Goal: Task Accomplishment & Management: Complete application form

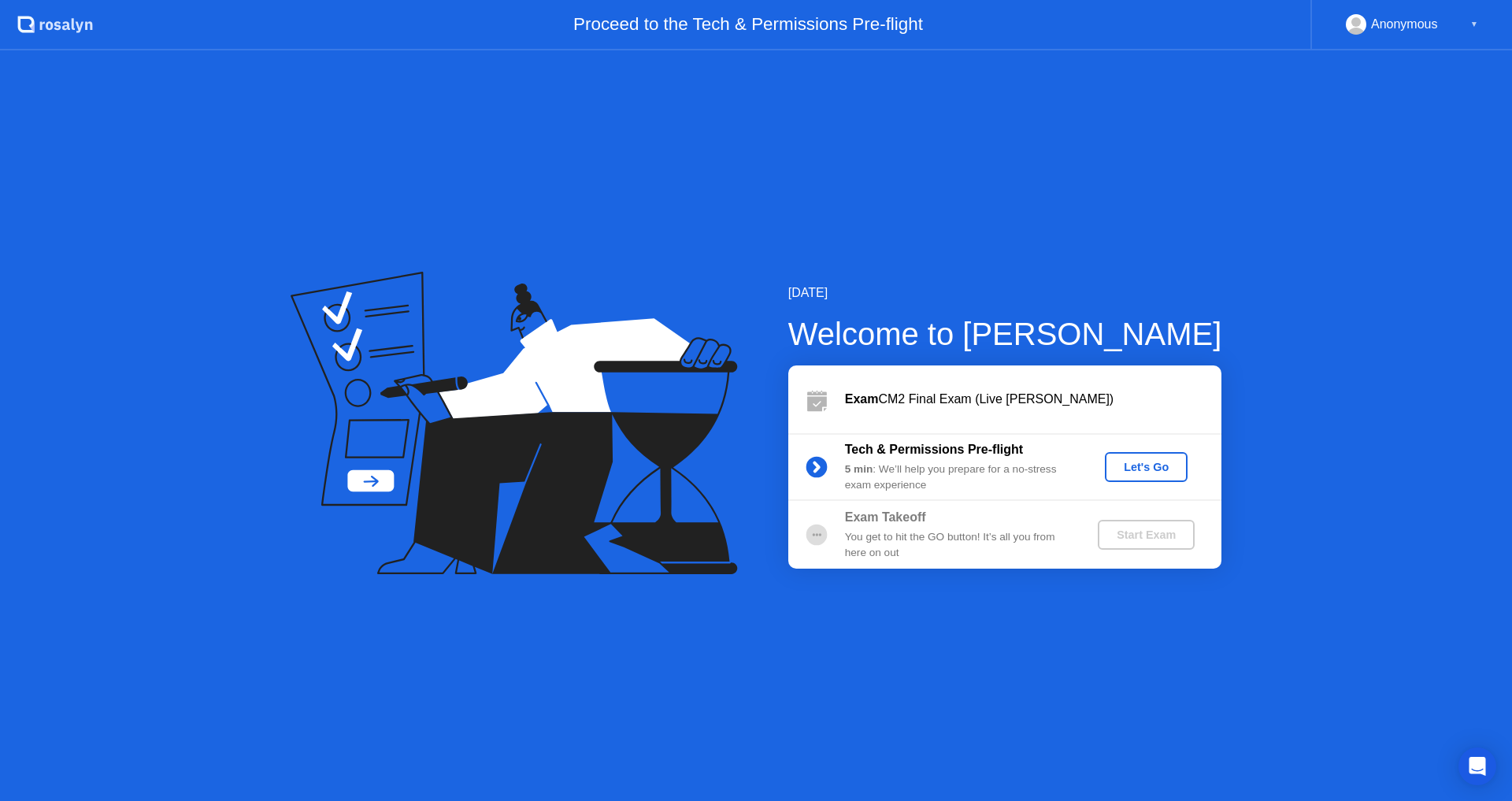
click at [1152, 467] on div "Let's Go" at bounding box center [1147, 467] width 70 height 12
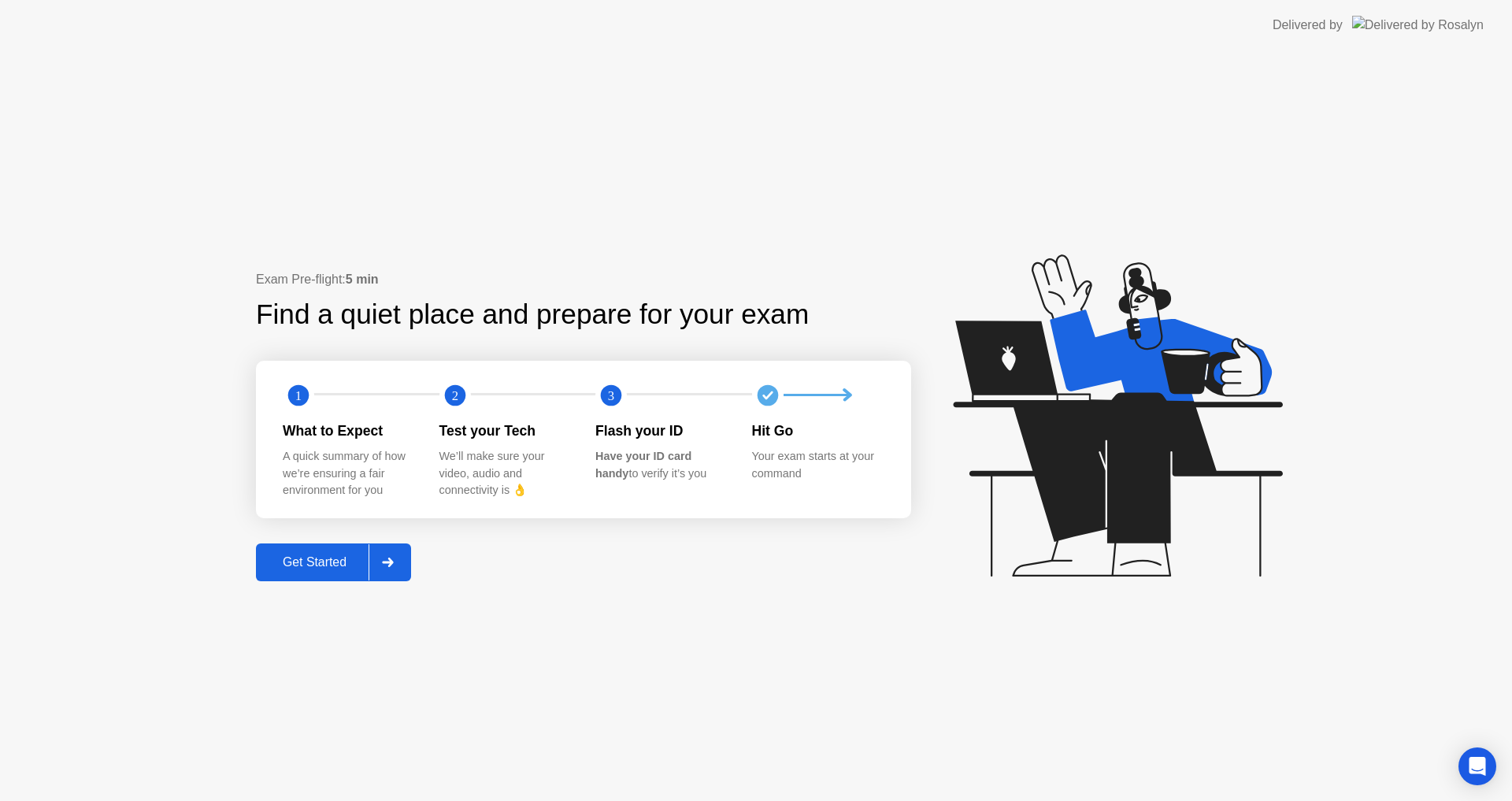
click at [302, 568] on div "Get Started" at bounding box center [315, 562] width 108 height 14
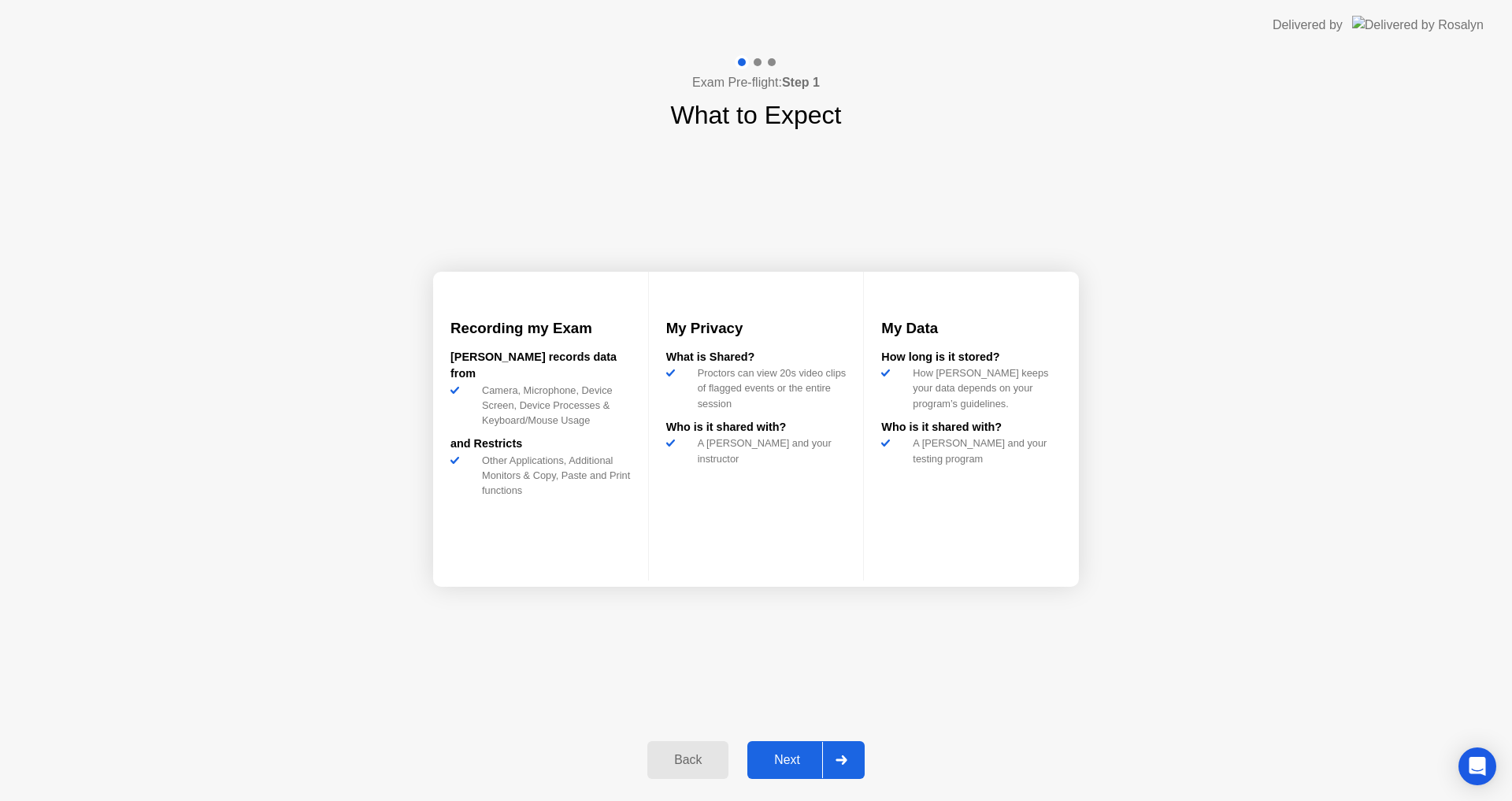
click at [802, 770] on button "Next" at bounding box center [806, 760] width 118 height 38
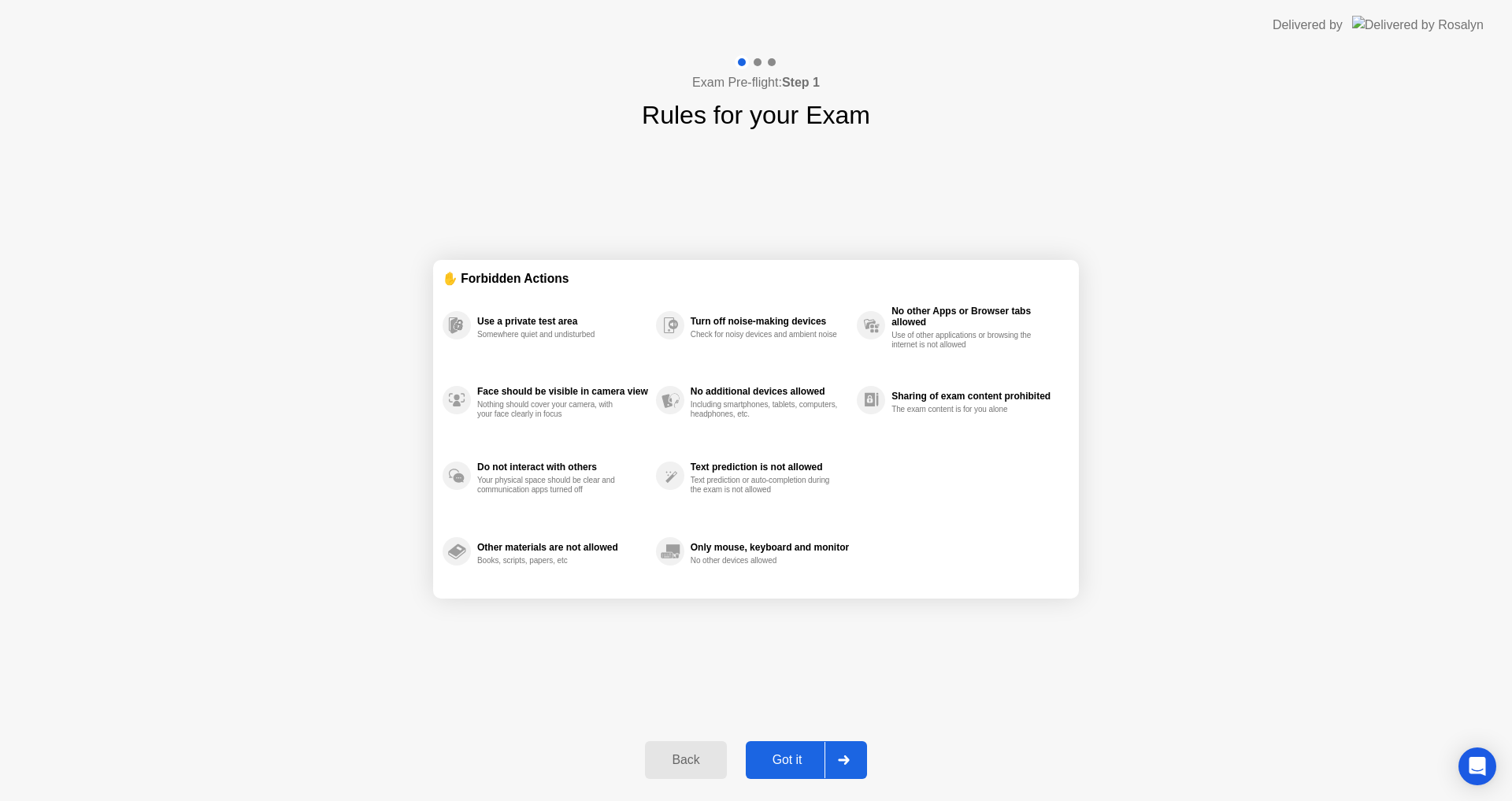
click at [798, 768] on div "Got it" at bounding box center [787, 760] width 74 height 14
select select "**********"
select select "*******"
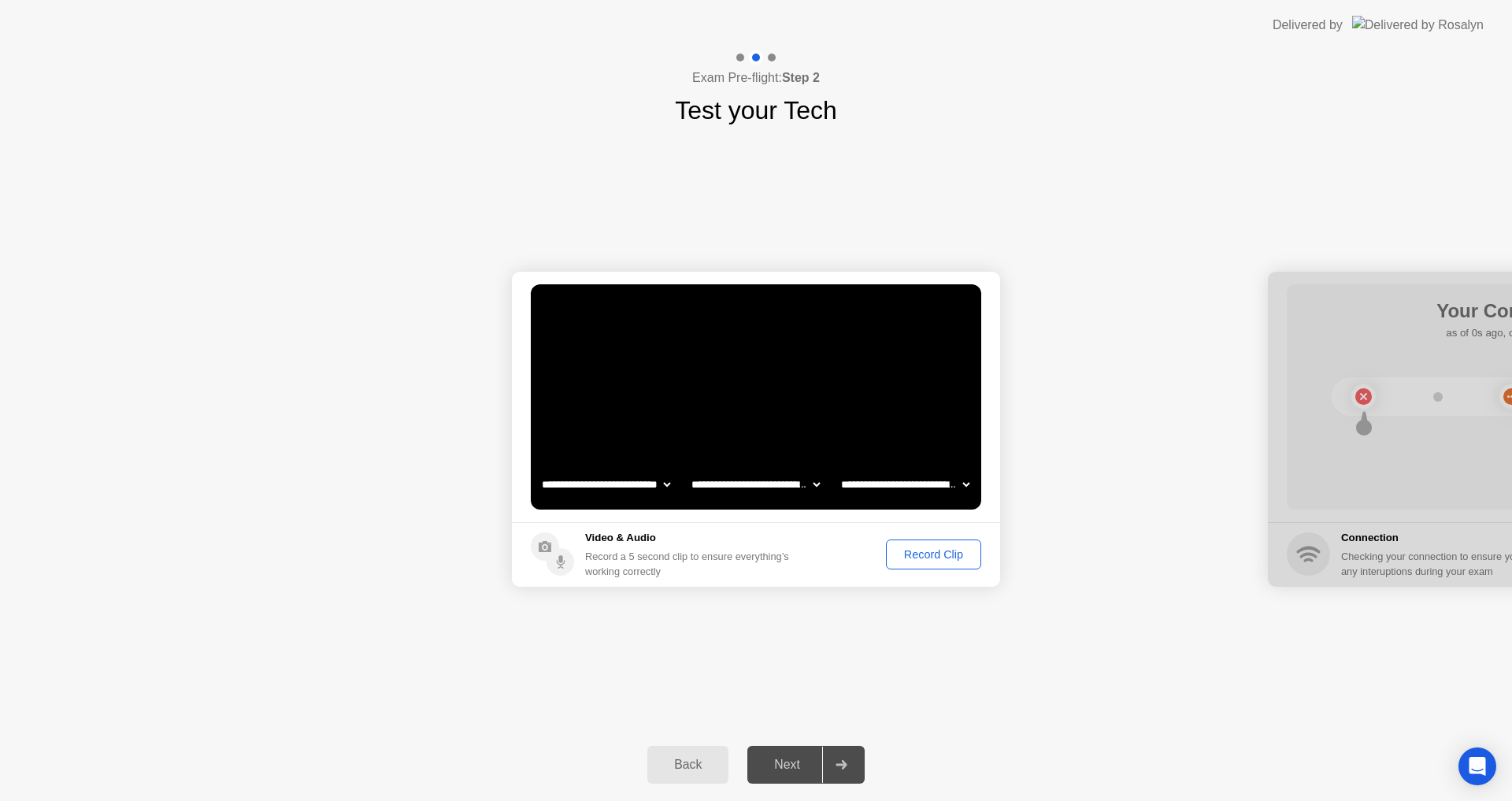
click at [931, 558] on div "Record Clip" at bounding box center [933, 554] width 84 height 12
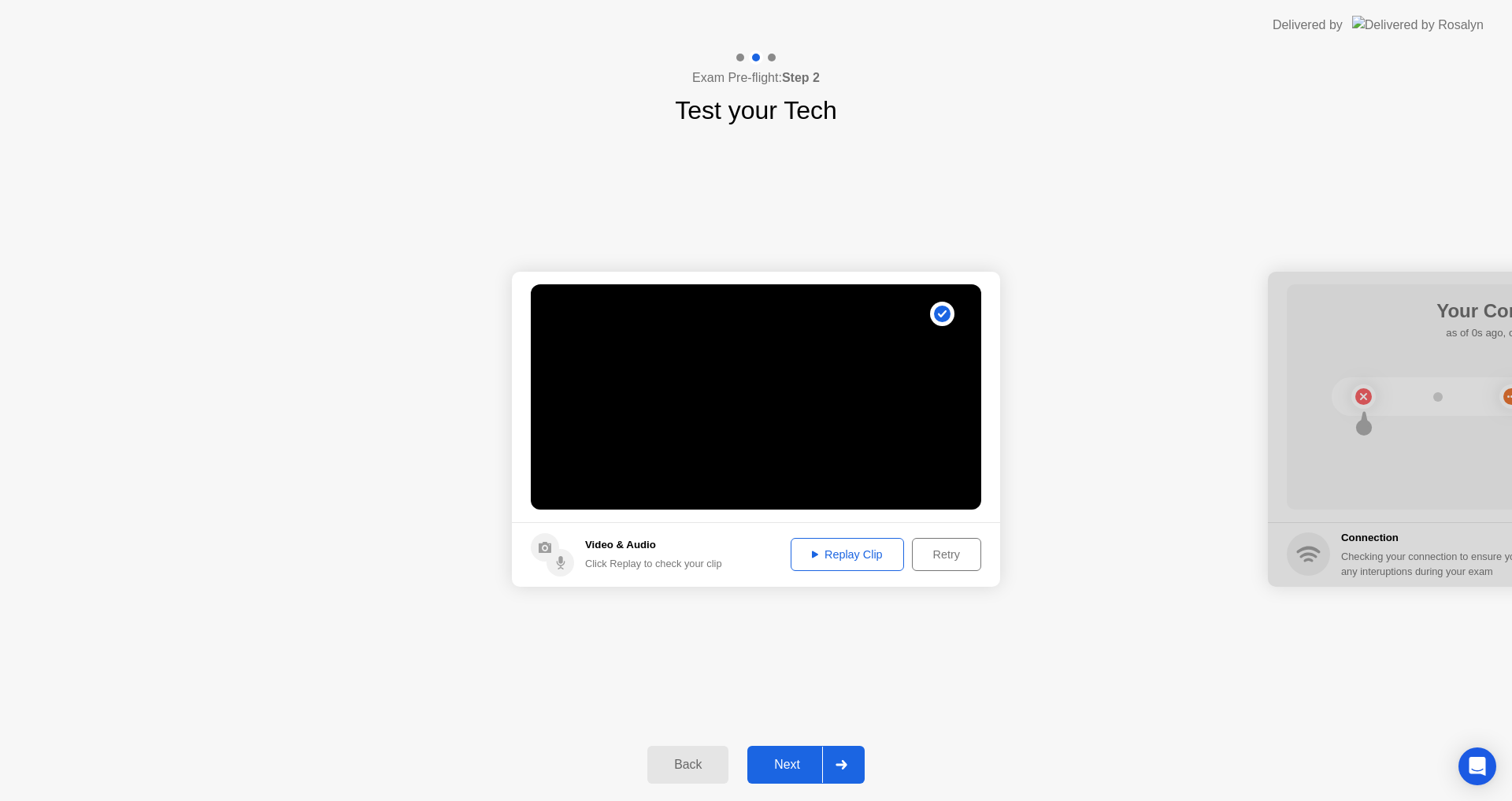
click at [781, 763] on div "Next" at bounding box center [787, 765] width 70 height 14
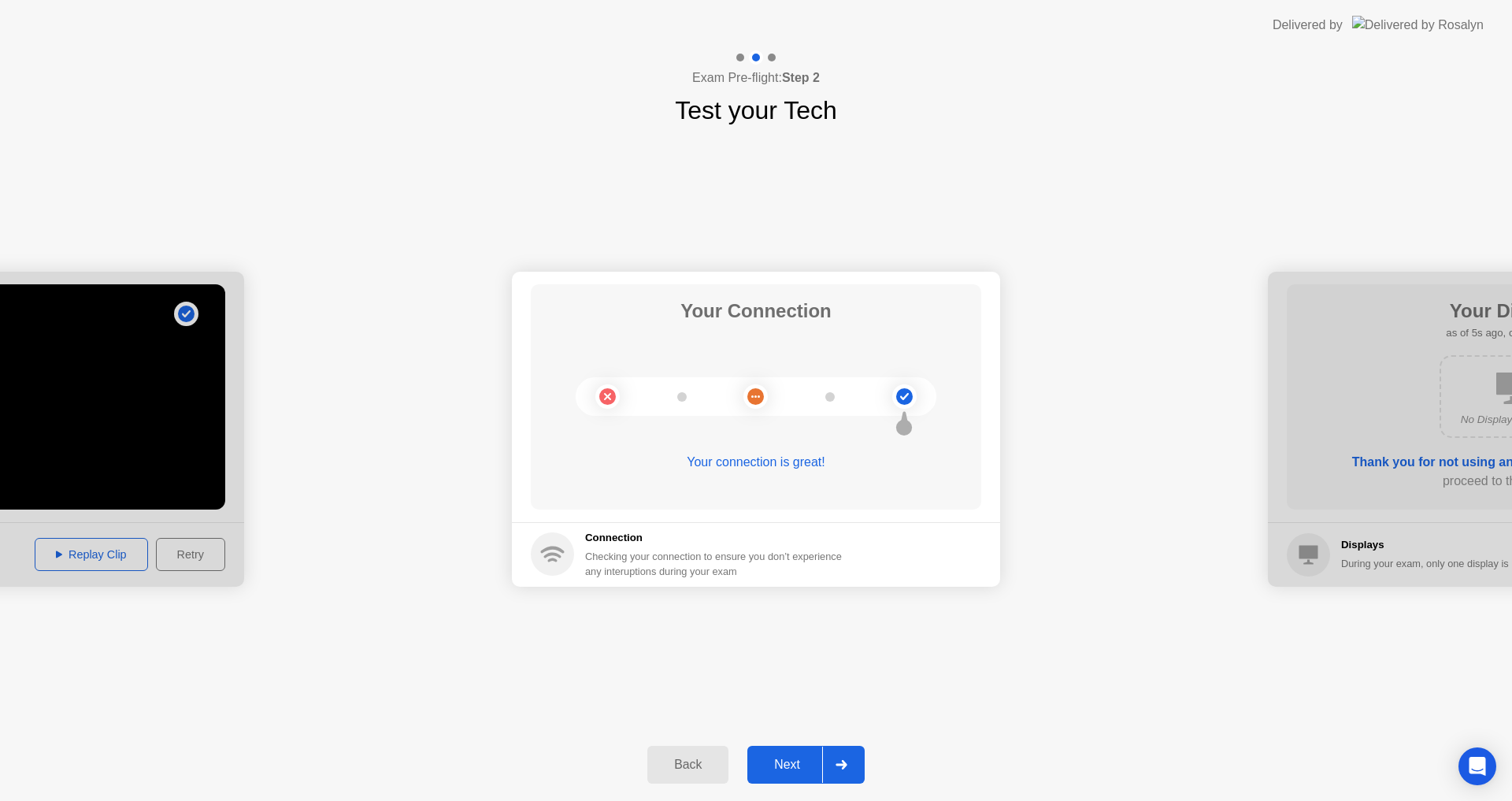
click at [782, 754] on button "Next" at bounding box center [806, 765] width 118 height 38
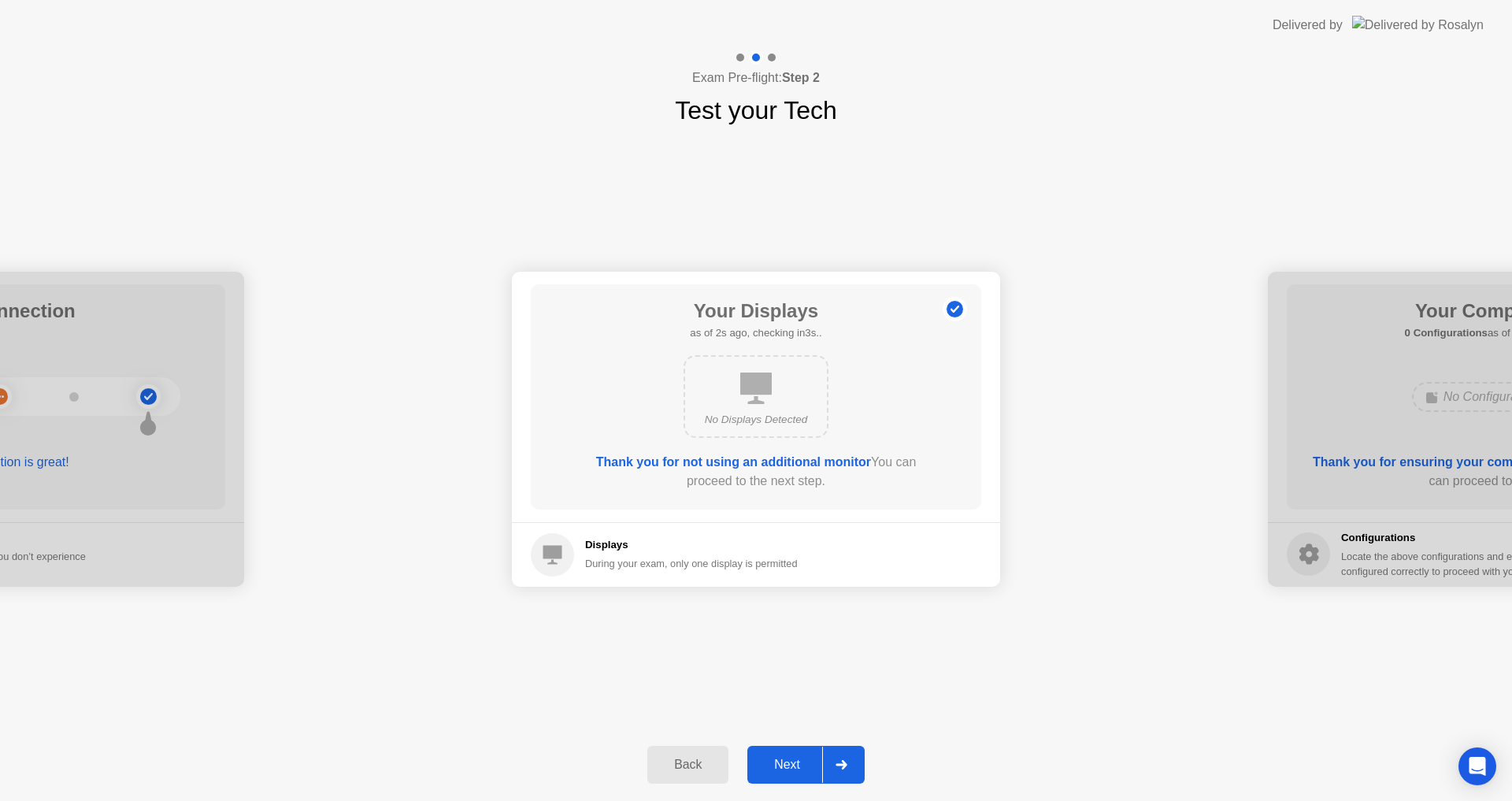
click at [805, 759] on div "Next" at bounding box center [787, 765] width 70 height 14
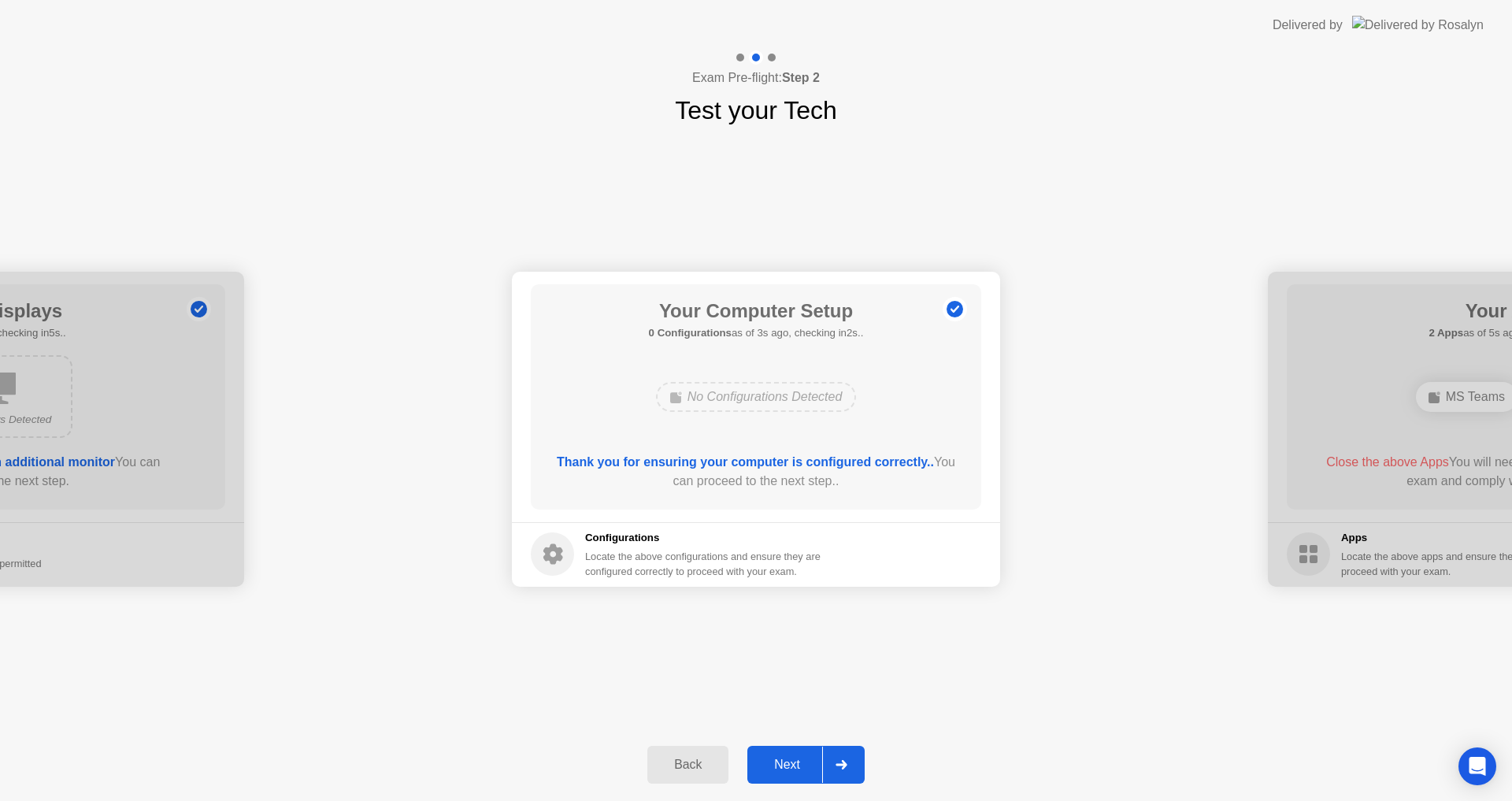
click at [792, 758] on div "Next" at bounding box center [787, 765] width 70 height 14
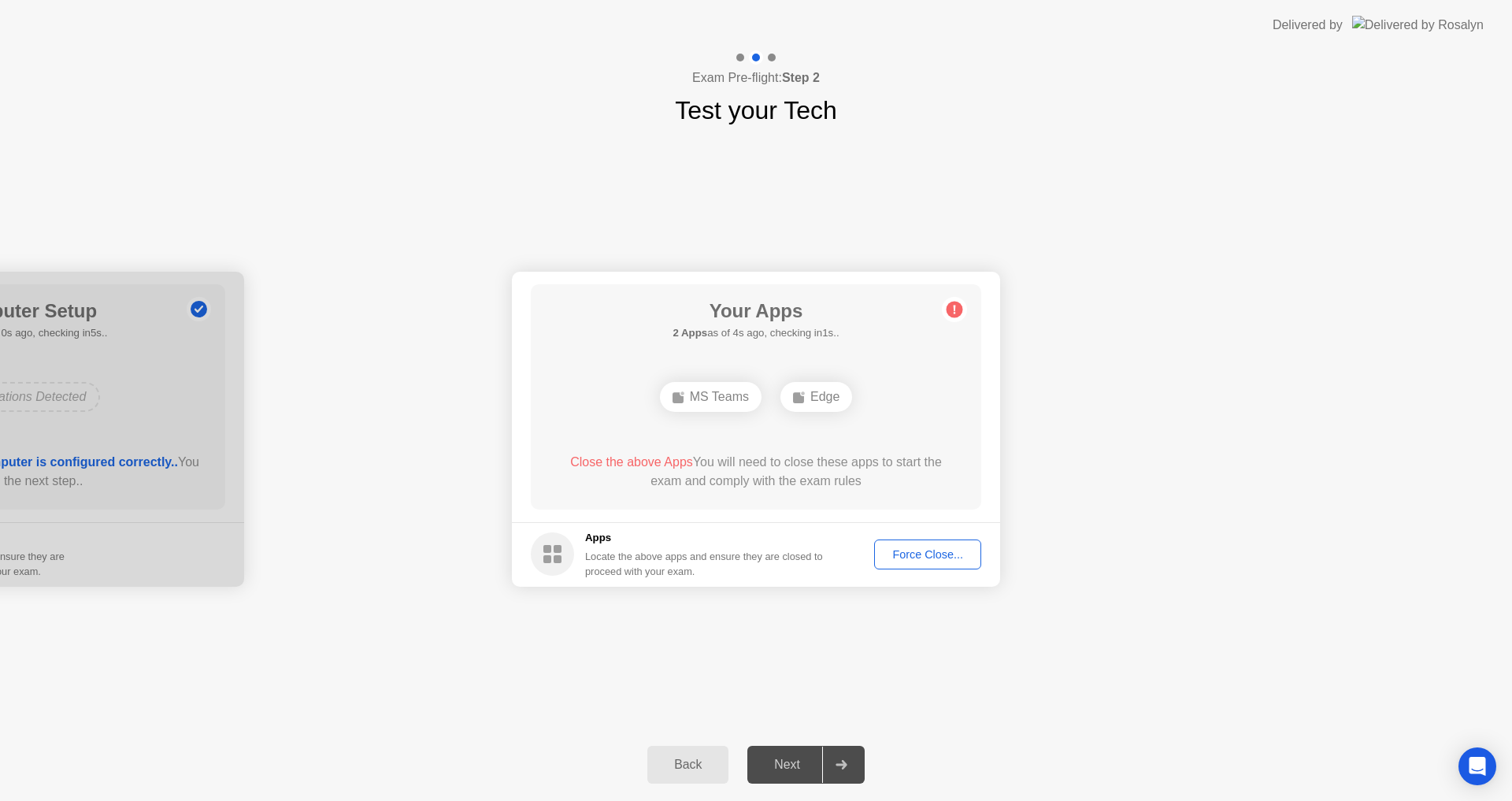
click at [950, 564] on button "Force Close..." at bounding box center [928, 555] width 107 height 30
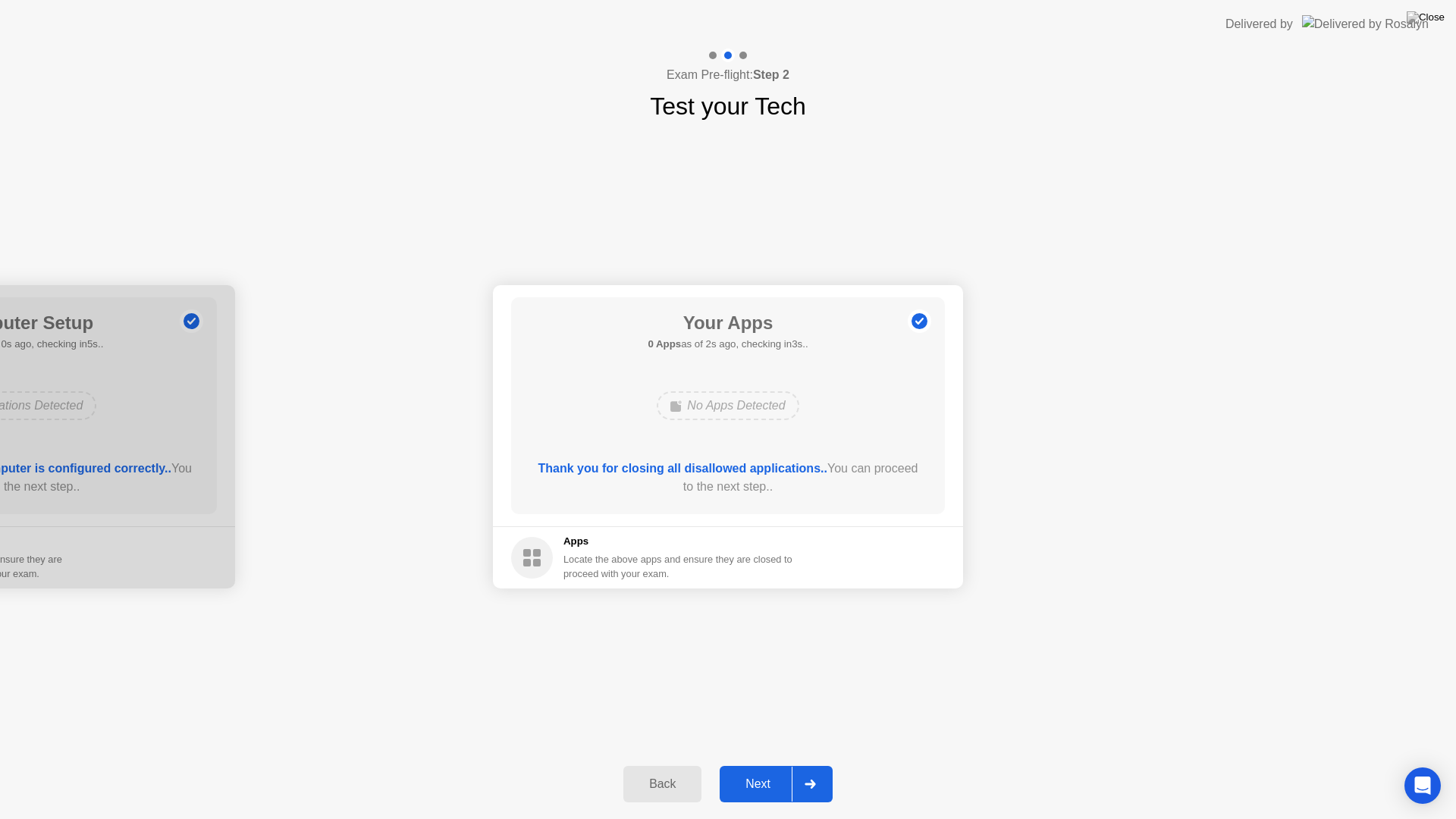
click at [752, 771] on div "Next" at bounding box center [758, 783] width 68 height 14
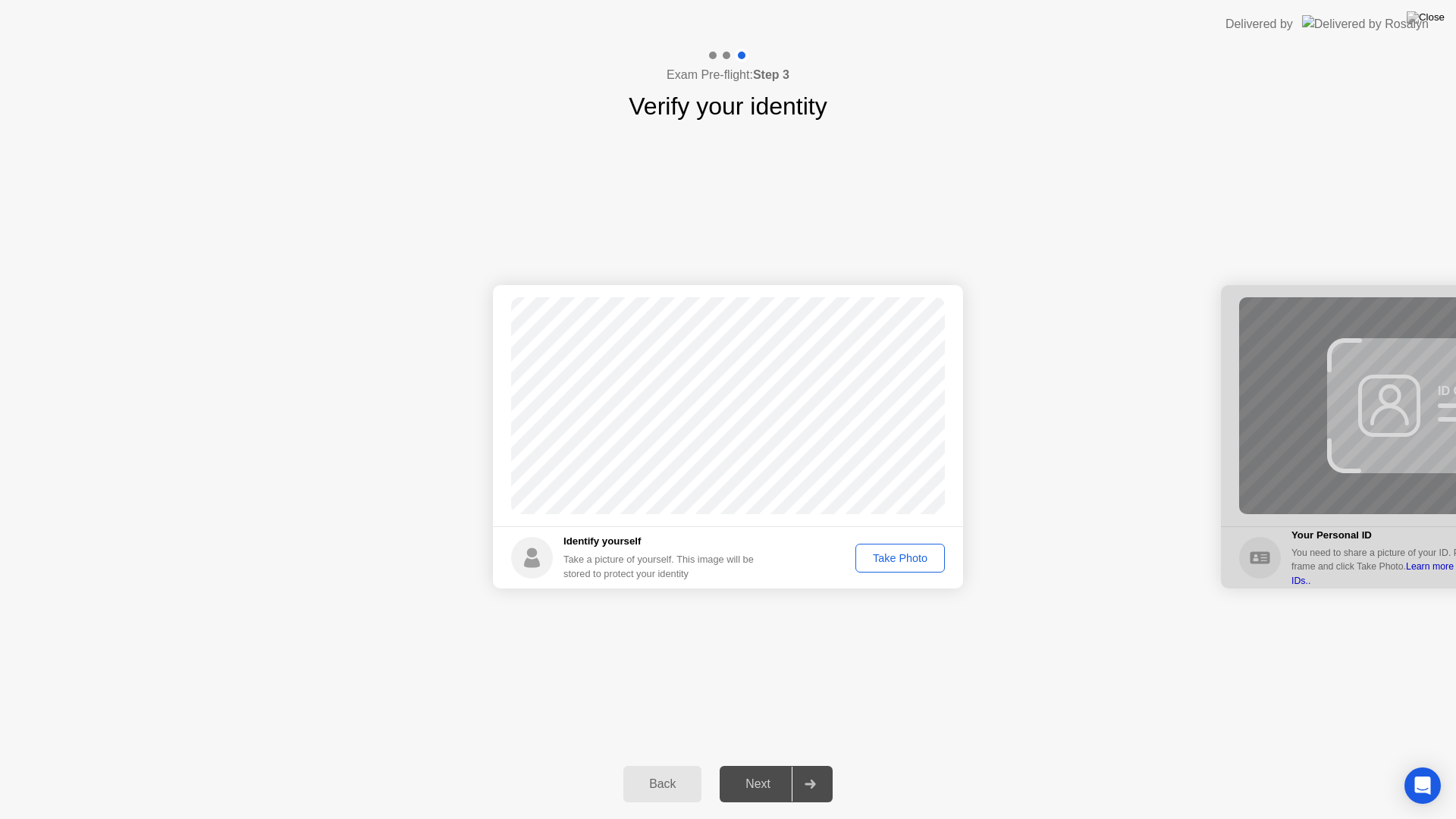
click at [901, 560] on div "Take Photo" at bounding box center [900, 557] width 79 height 12
click at [770, 771] on div "Next" at bounding box center [758, 783] width 68 height 14
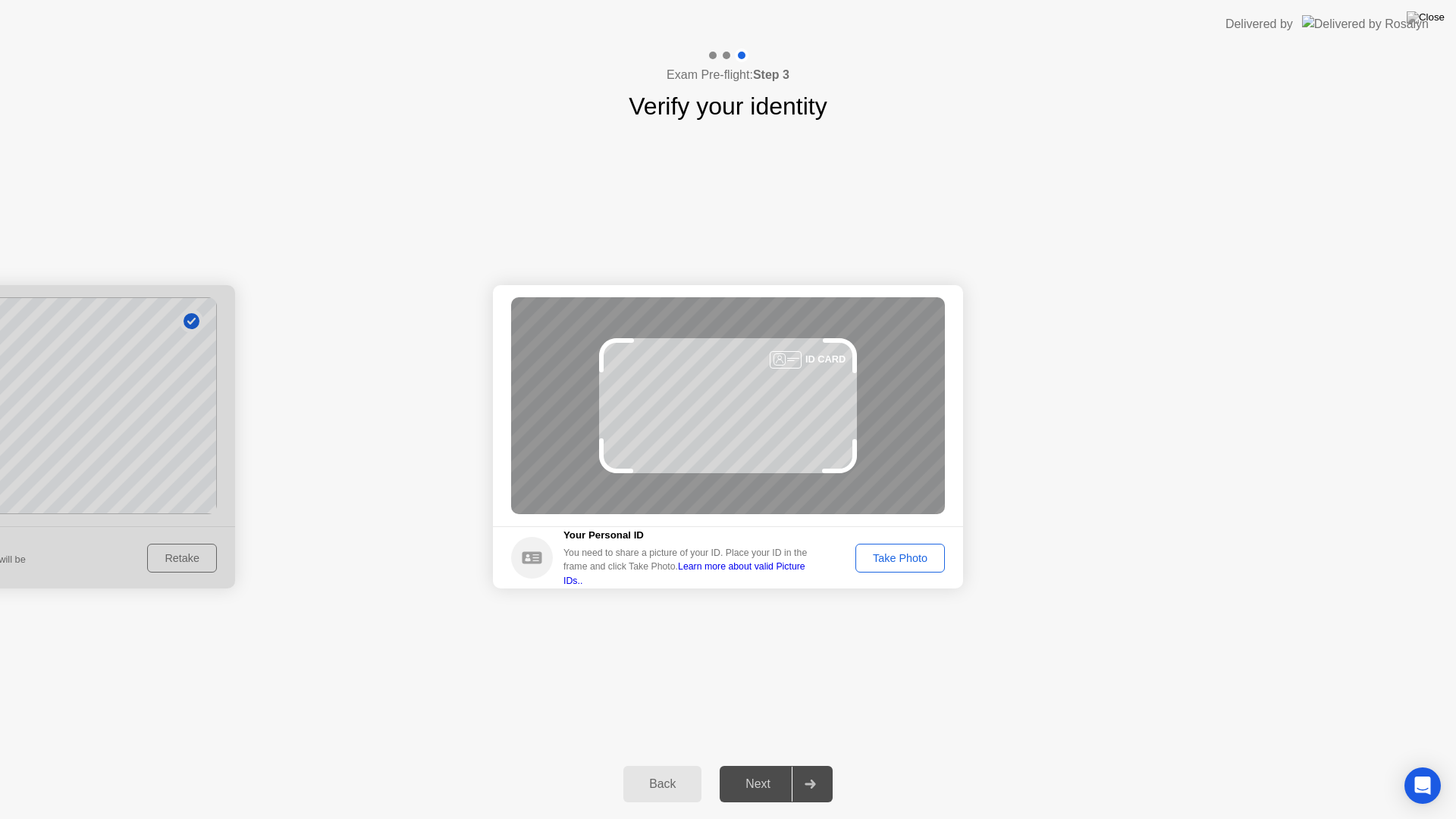
click at [887, 551] on div "Take Photo" at bounding box center [900, 557] width 79 height 12
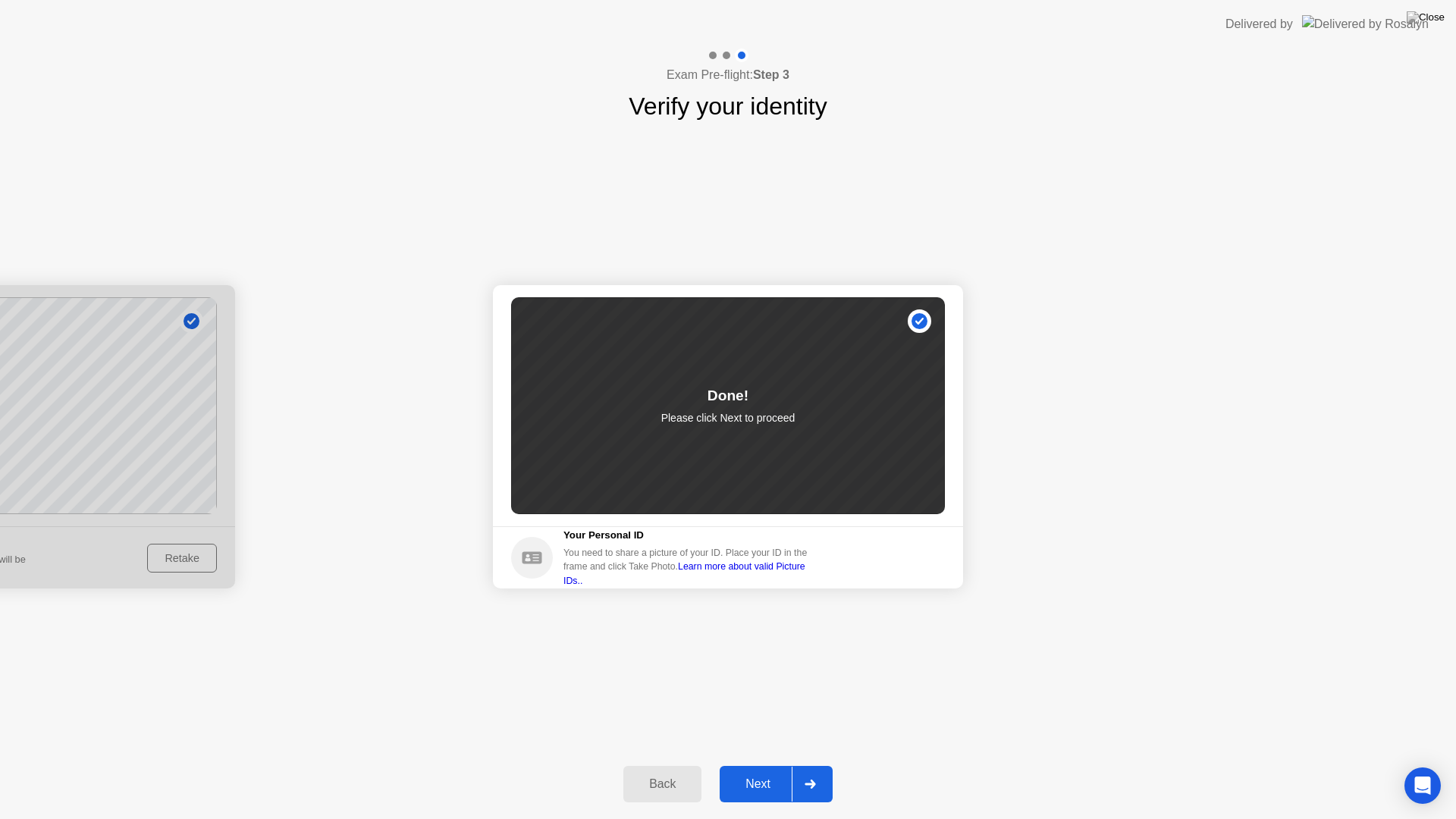
click at [755, 771] on div "Next" at bounding box center [758, 783] width 68 height 14
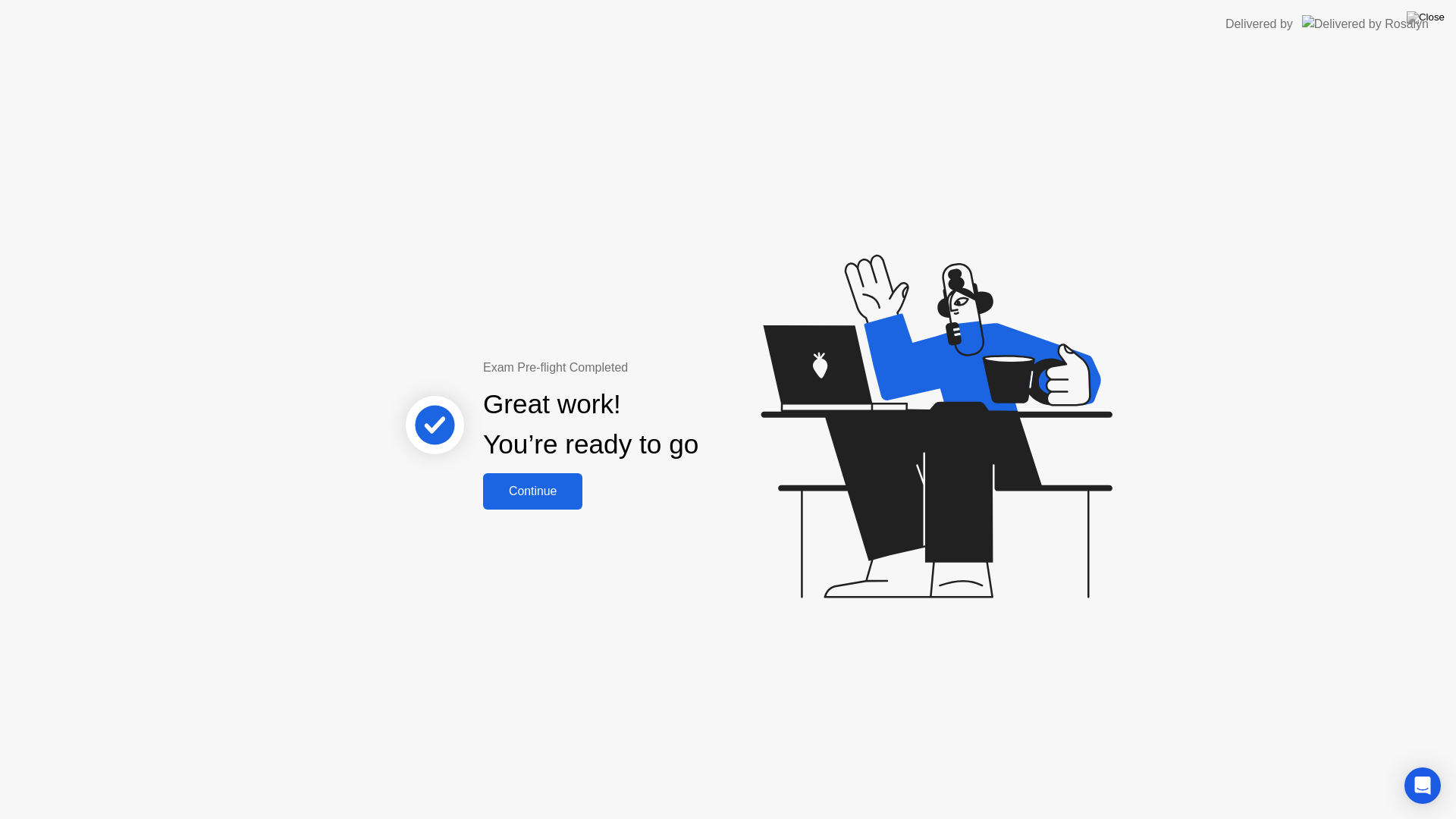
click at [550, 497] on div "Continue" at bounding box center [533, 491] width 90 height 14
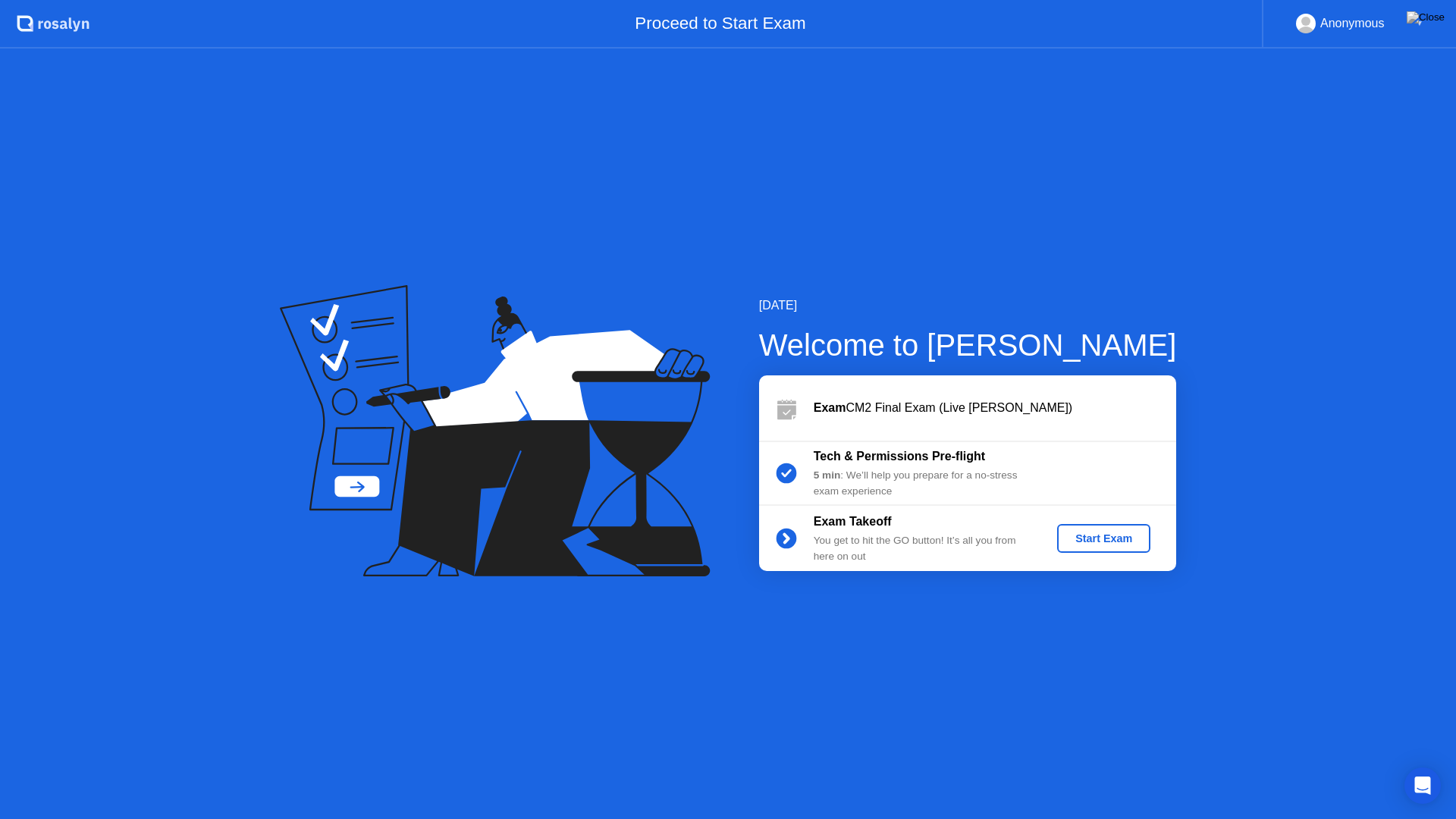
click at [1111, 541] on div "Start Exam" at bounding box center [1103, 538] width 81 height 12
